Goal: Information Seeking & Learning: Check status

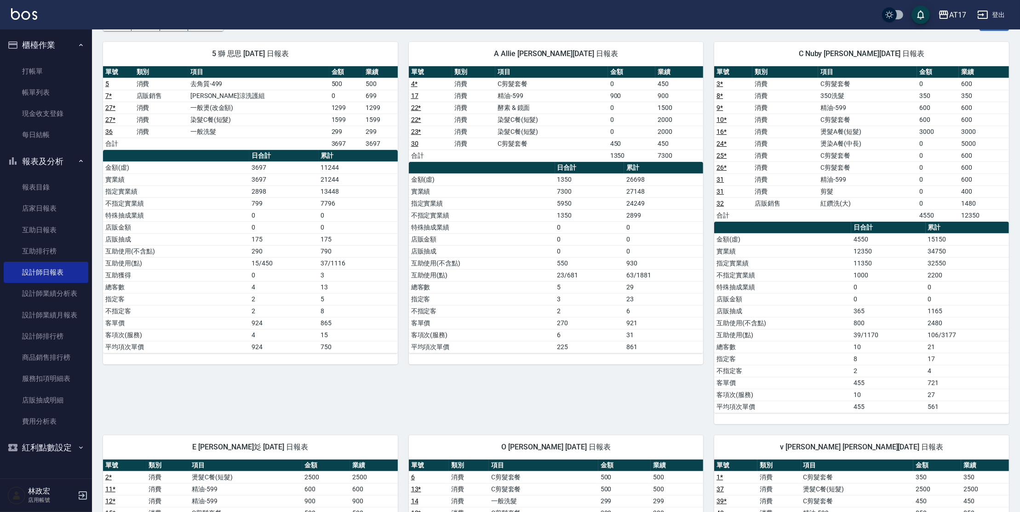
scroll to position [58, 0]
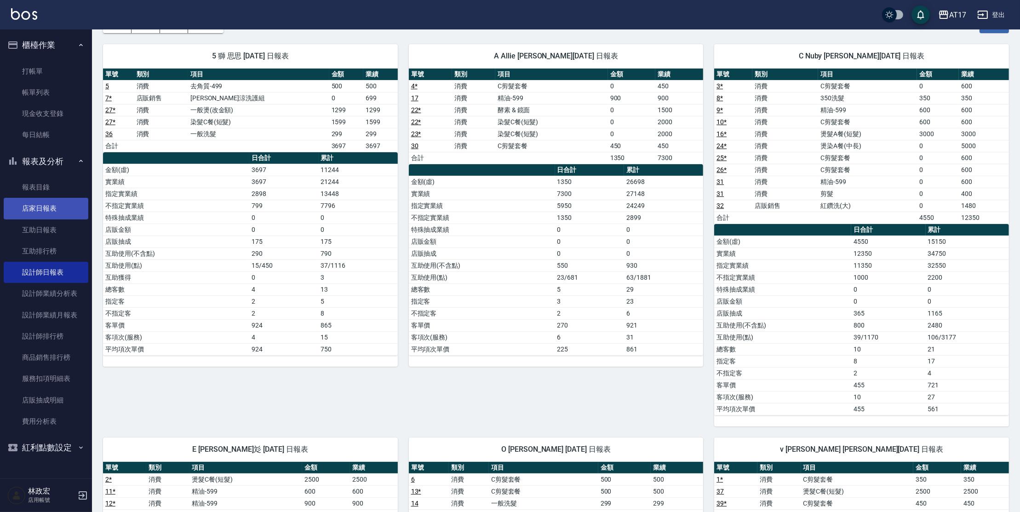
click at [80, 218] on link "店家日報表" at bounding box center [46, 208] width 85 height 21
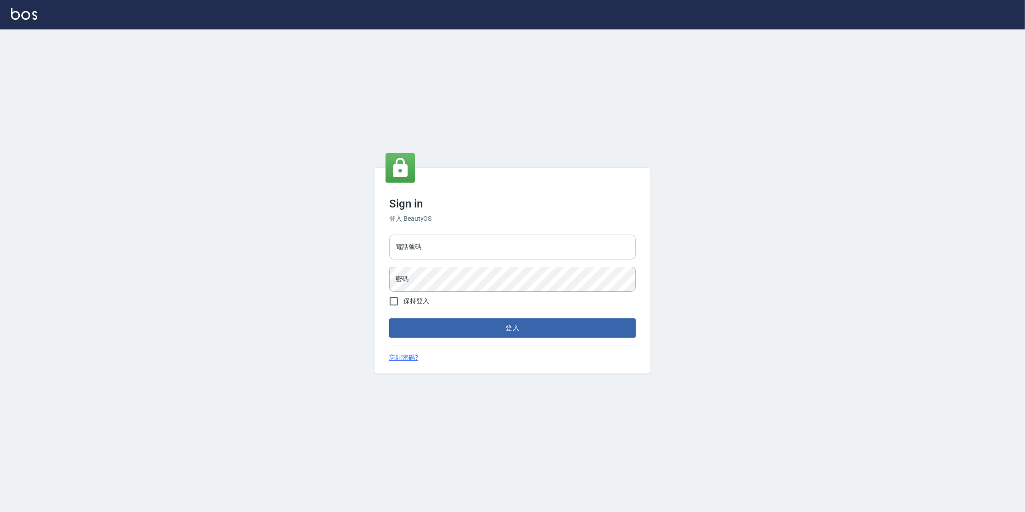
click at [526, 240] on input "電話號碼" at bounding box center [512, 247] width 246 height 25
type input "0963199014"
click at [389, 318] on button "登入" at bounding box center [512, 327] width 246 height 19
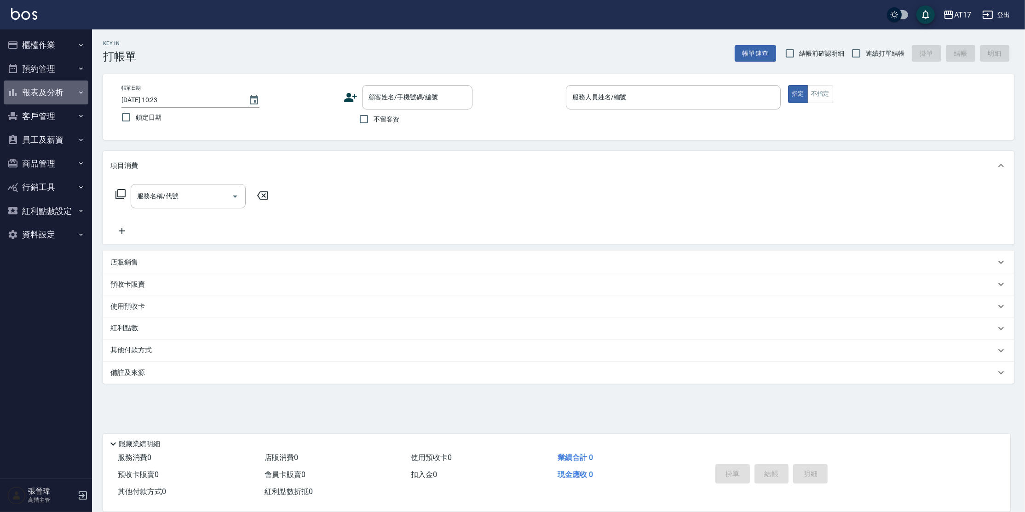
click at [34, 95] on button "報表及分析" at bounding box center [46, 92] width 85 height 24
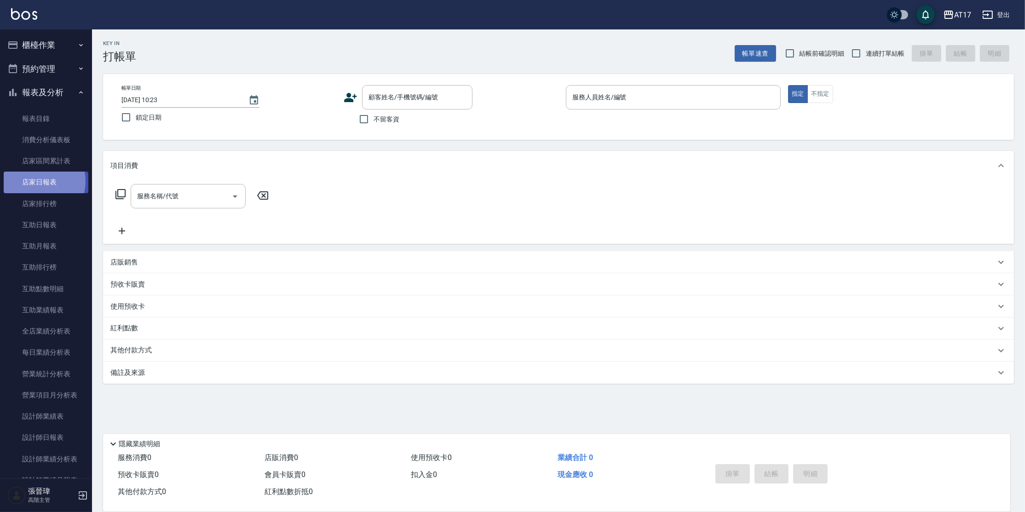
click at [37, 181] on link "店家日報表" at bounding box center [46, 182] width 85 height 21
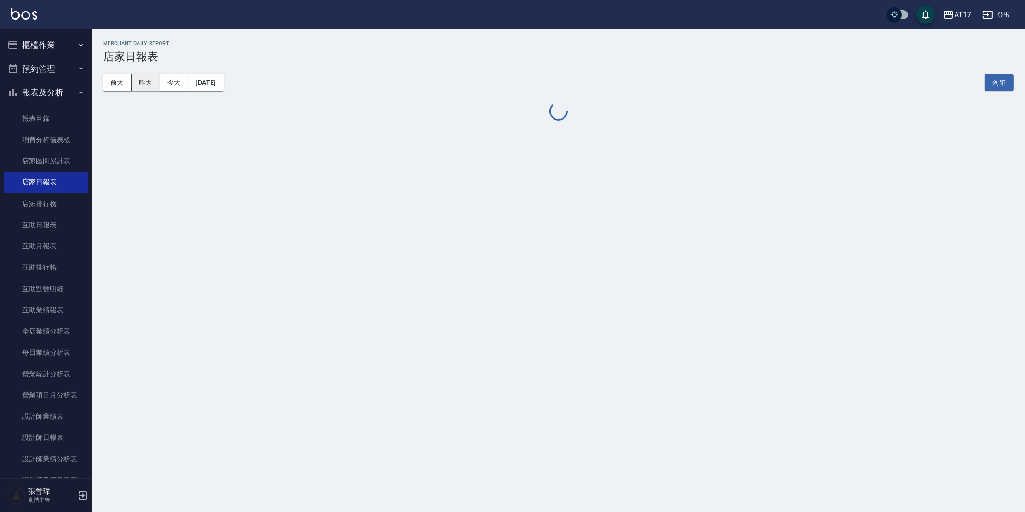
click at [147, 84] on button "昨天" at bounding box center [146, 82] width 29 height 17
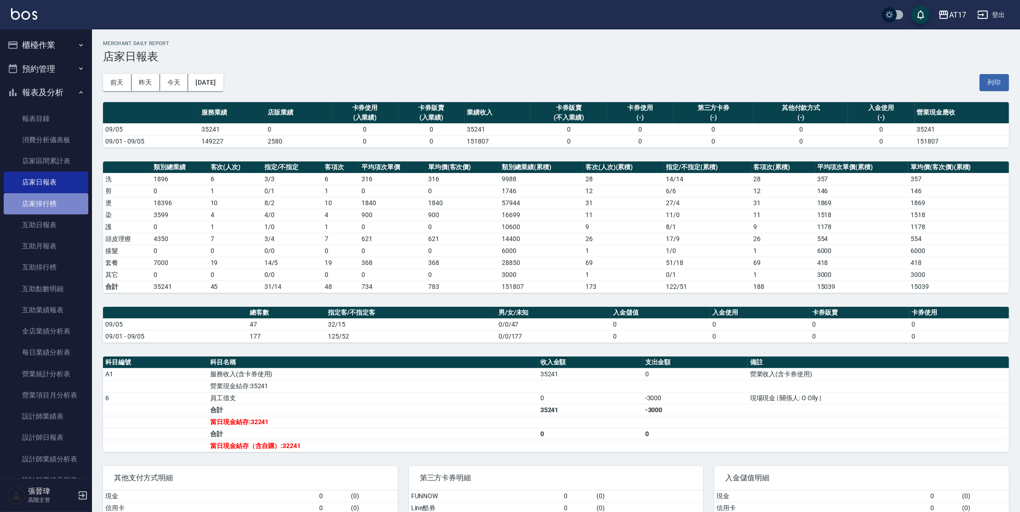
click at [58, 200] on link "店家排行榜" at bounding box center [46, 203] width 85 height 21
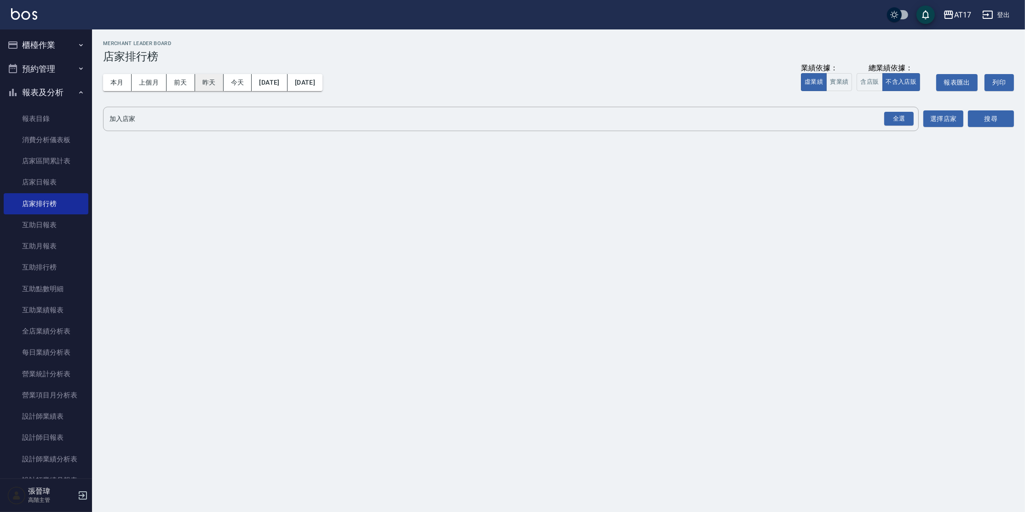
click at [205, 78] on button "昨天" at bounding box center [209, 82] width 29 height 17
click at [214, 86] on button "昨天" at bounding box center [209, 82] width 29 height 17
click at [876, 84] on button "含店販" at bounding box center [869, 82] width 26 height 18
click at [900, 122] on div "全選" at bounding box center [898, 119] width 29 height 14
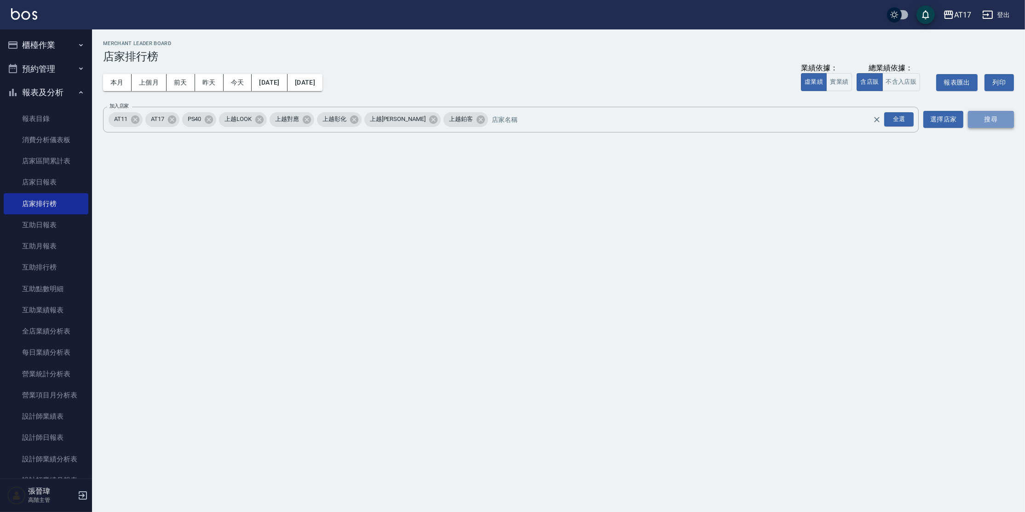
click at [973, 122] on button "搜尋" at bounding box center [991, 119] width 46 height 17
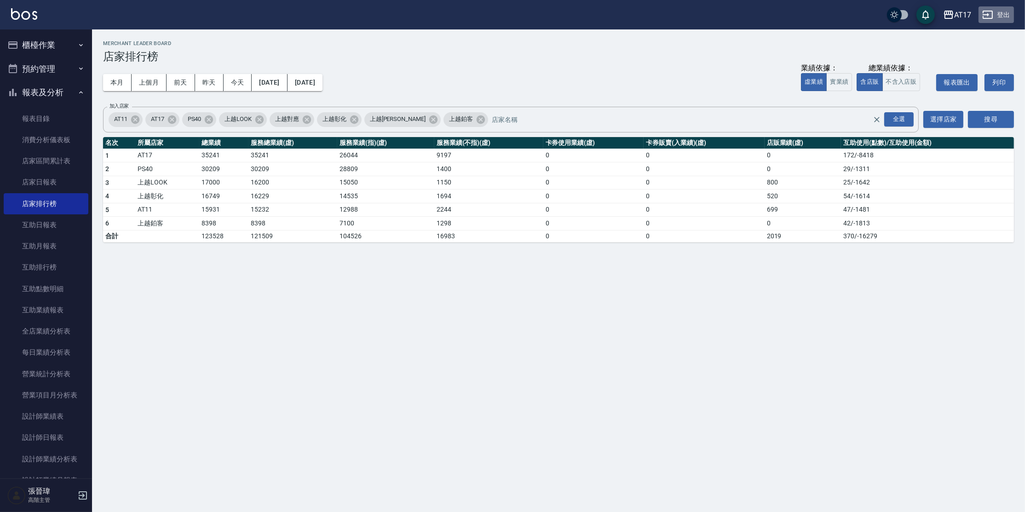
click at [1002, 17] on button "登出" at bounding box center [995, 14] width 35 height 17
